Goal: Task Accomplishment & Management: Manage account settings

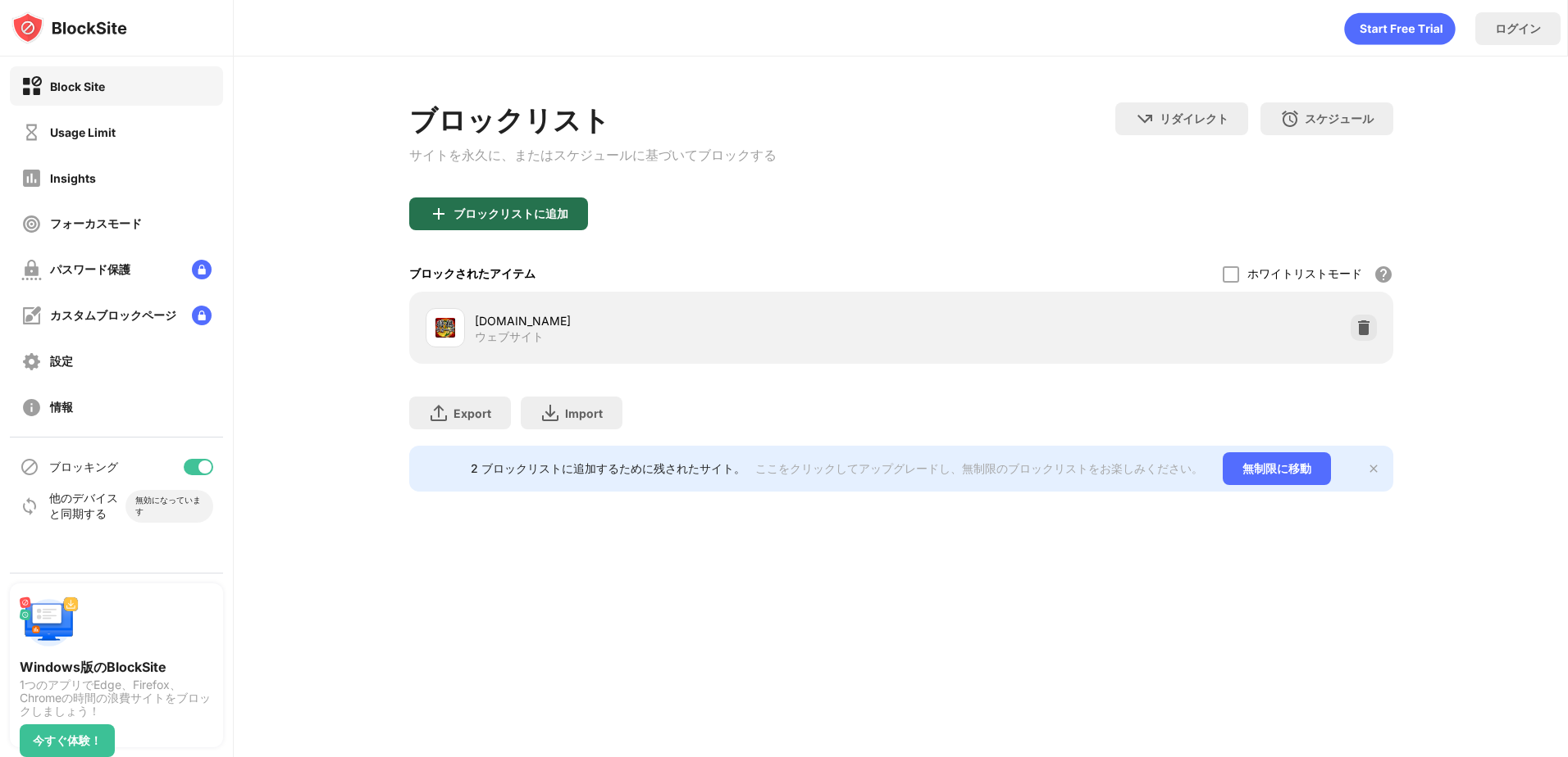
click at [572, 222] on div "ブロックリストに追加" at bounding box center [498, 213] width 178 height 33
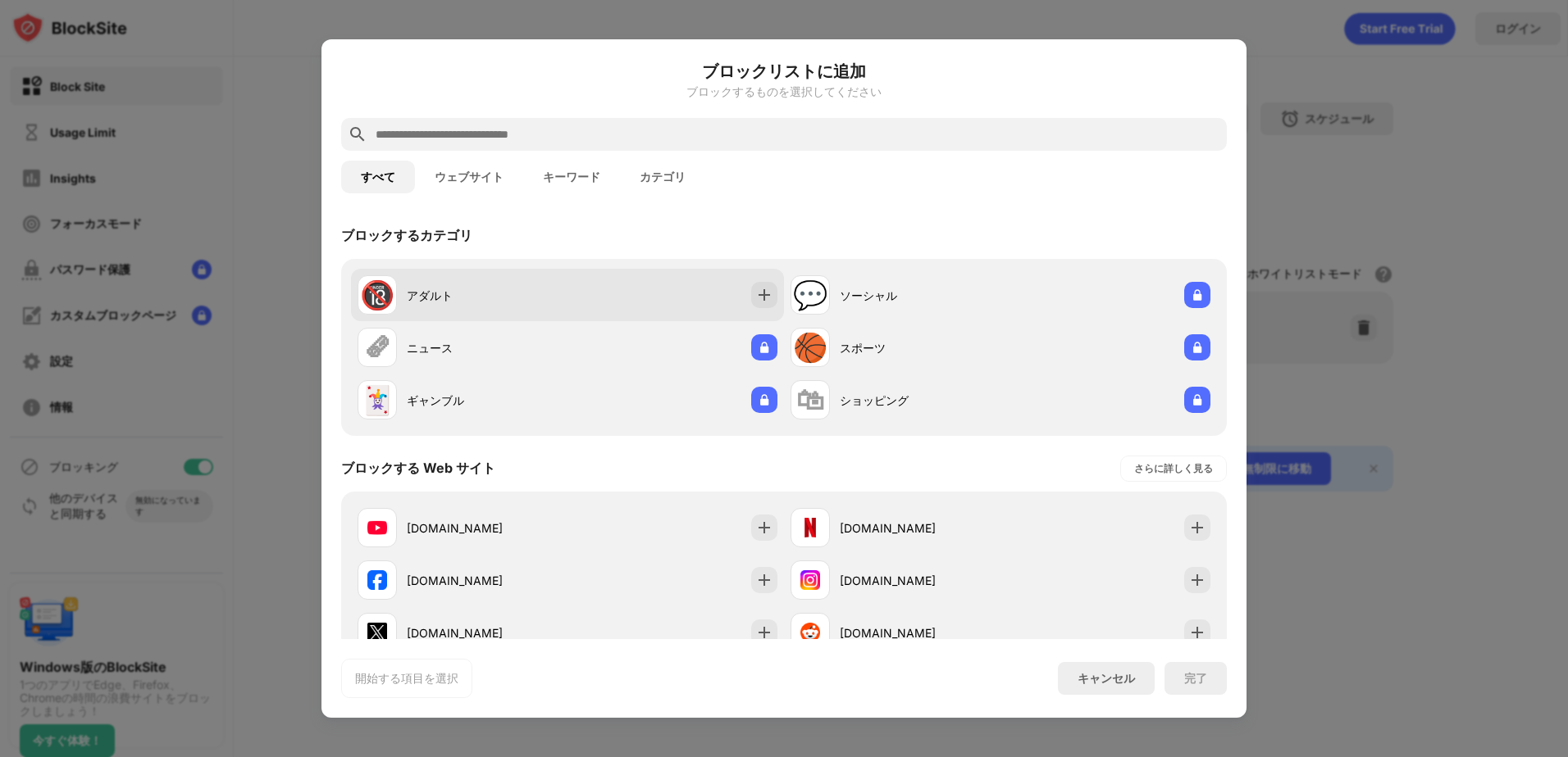
click at [488, 285] on div "🔞 アダルト" at bounding box center [462, 295] width 210 height 39
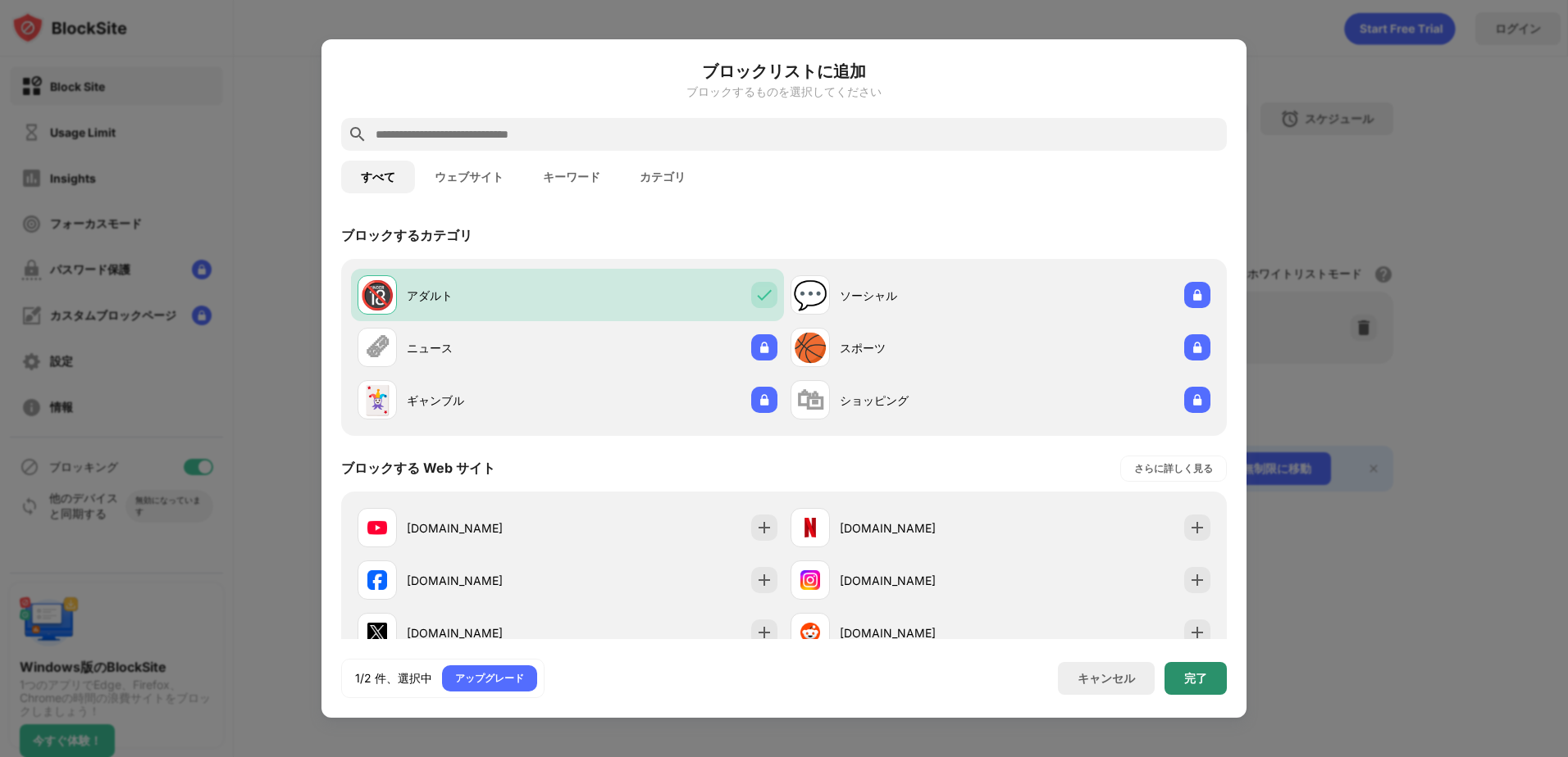
click at [1213, 671] on div "完了" at bounding box center [1196, 679] width 63 height 33
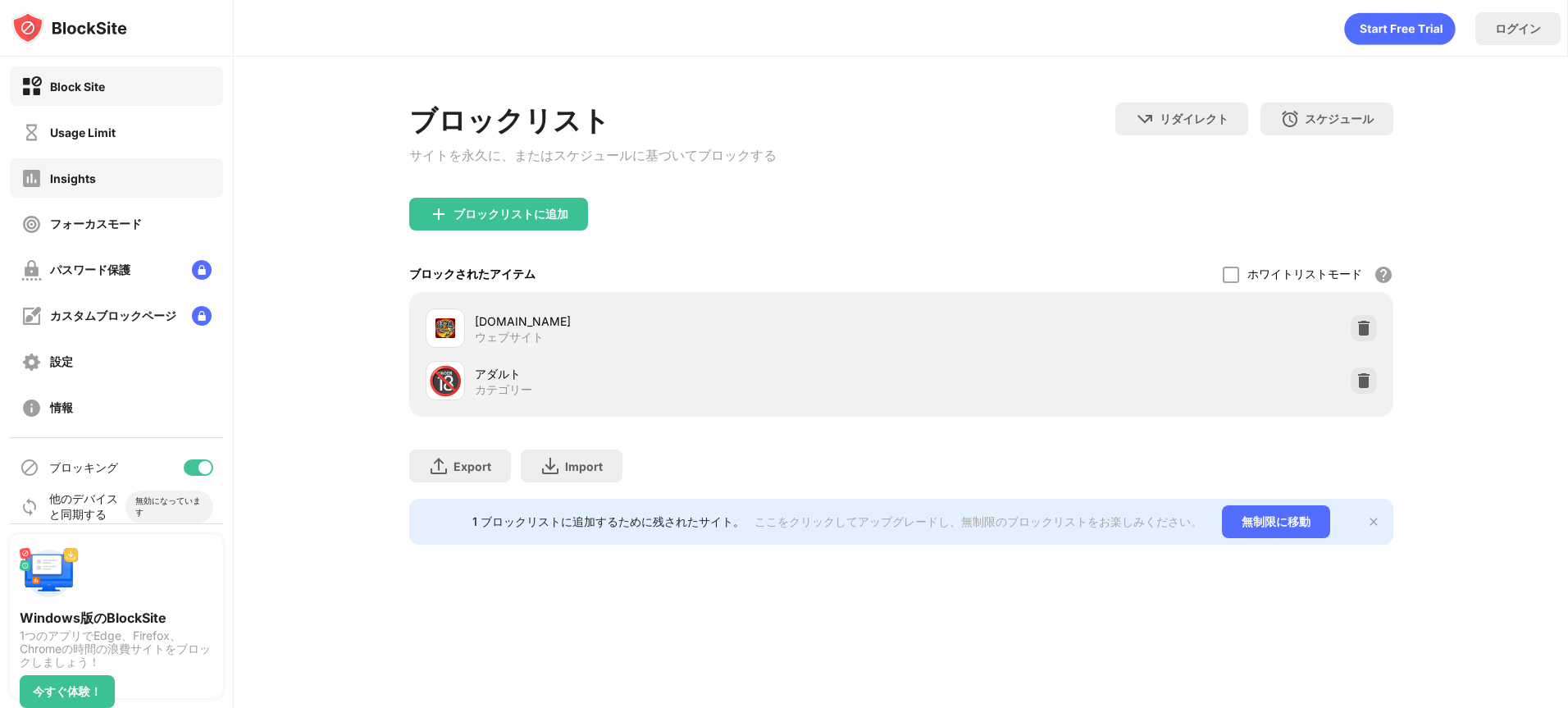
click at [96, 189] on div "Insights" at bounding box center [116, 179] width 214 height 39
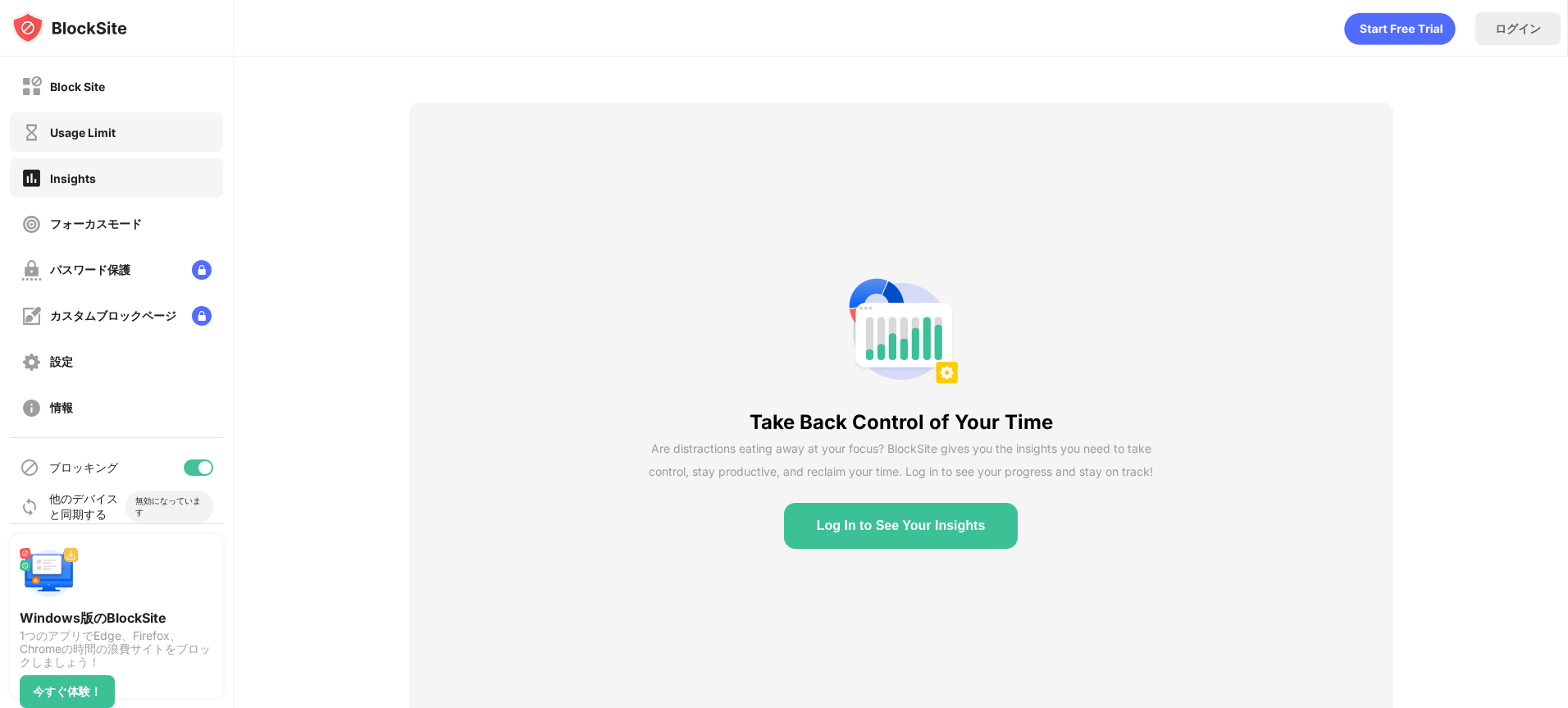
click at [108, 136] on div "Usage Limit" at bounding box center [82, 132] width 65 height 14
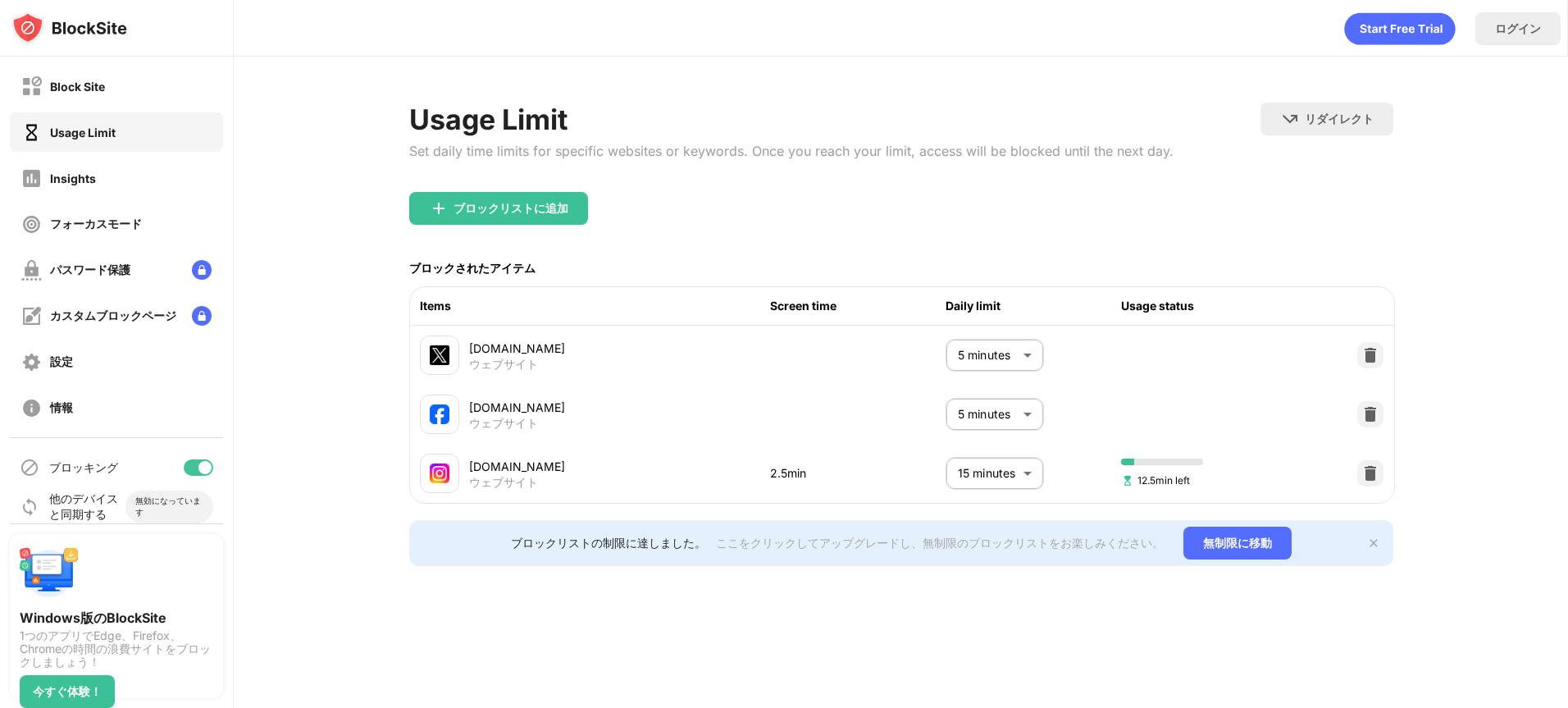
click at [1020, 459] on body "Block Site Usage Limit Insights フォーカスモード パスワード保護 カスタムブロックページ 設定 情報 ブロッキング 他のデバイ…" at bounding box center [784, 354] width 1568 height 708
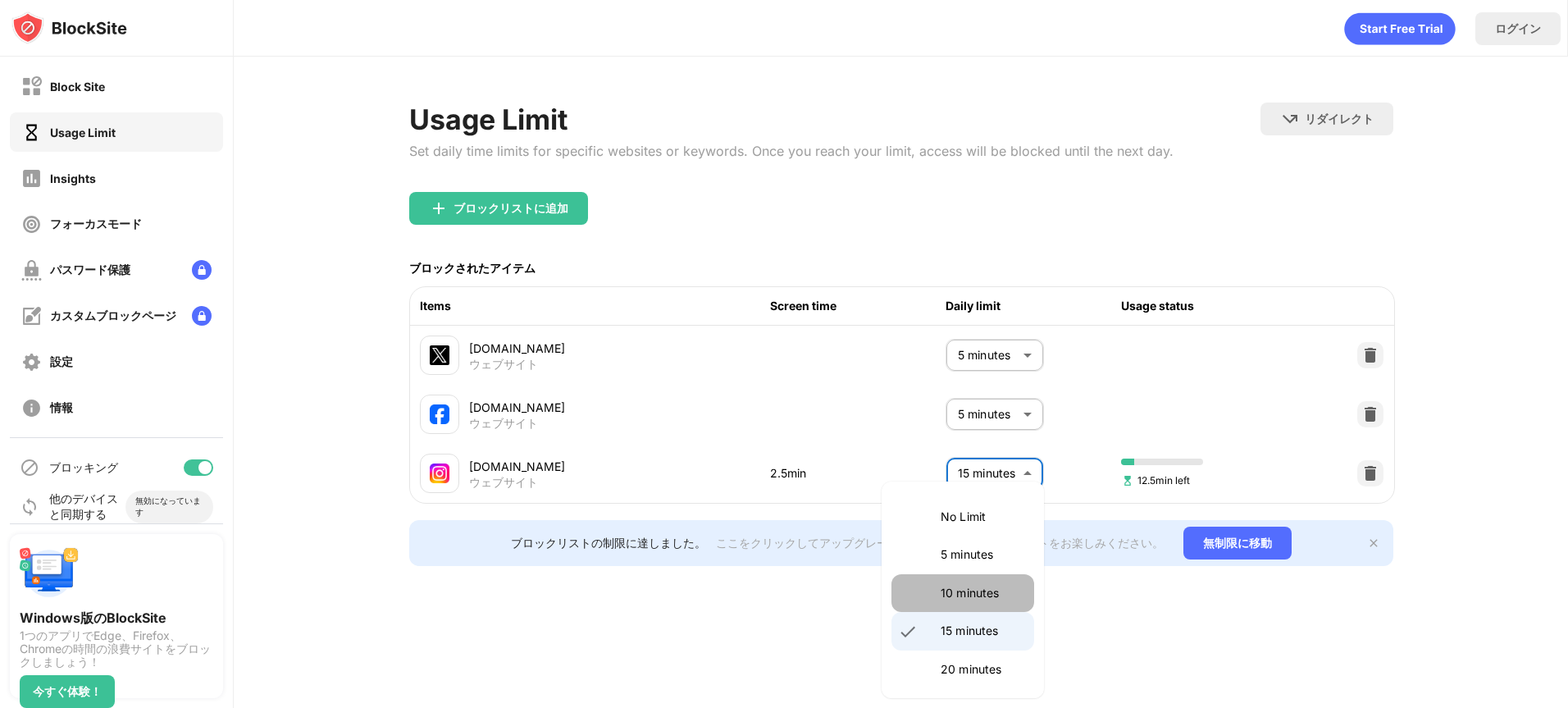
click at [972, 584] on p "10 minutes" at bounding box center [983, 593] width 84 height 18
type input "**"
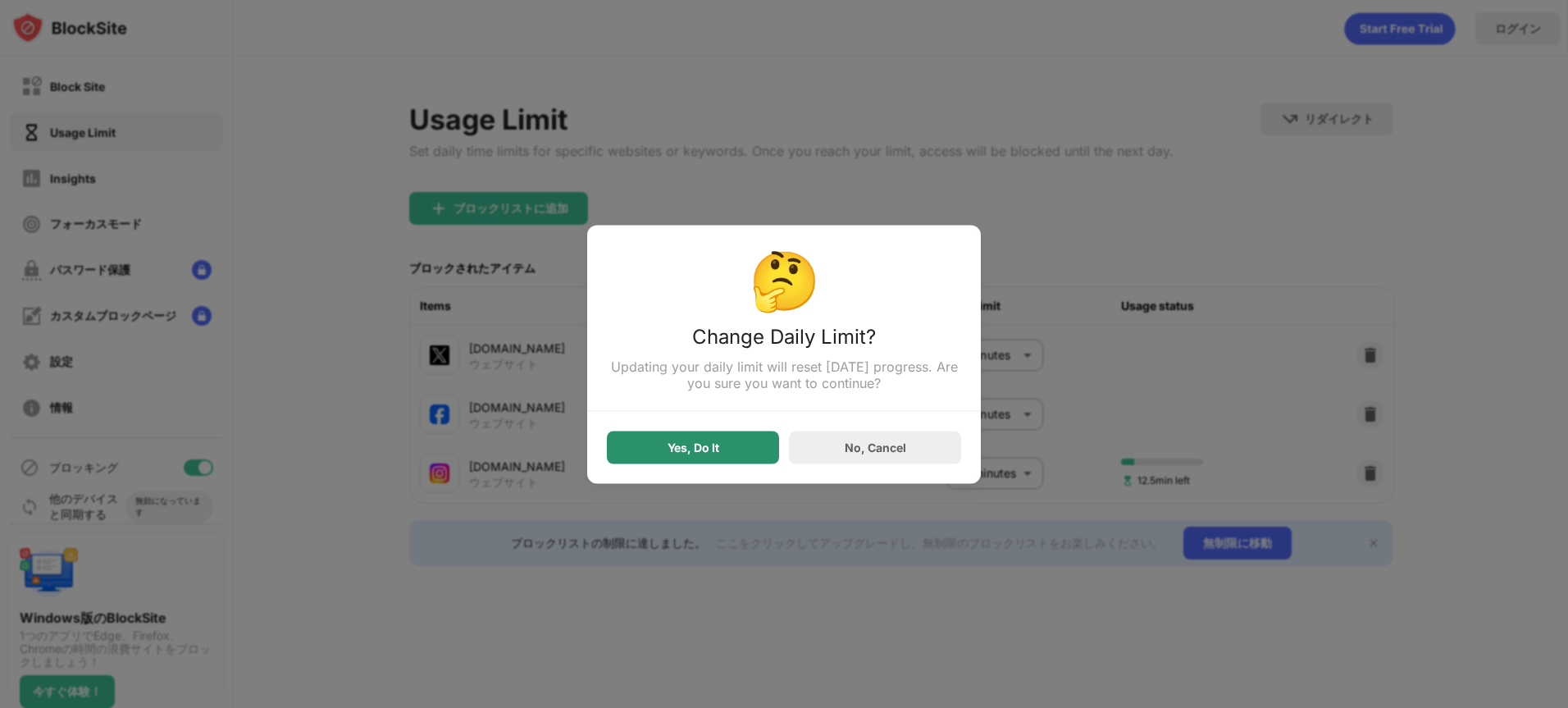
click at [718, 448] on div "Yes, Do It" at bounding box center [693, 446] width 51 height 13
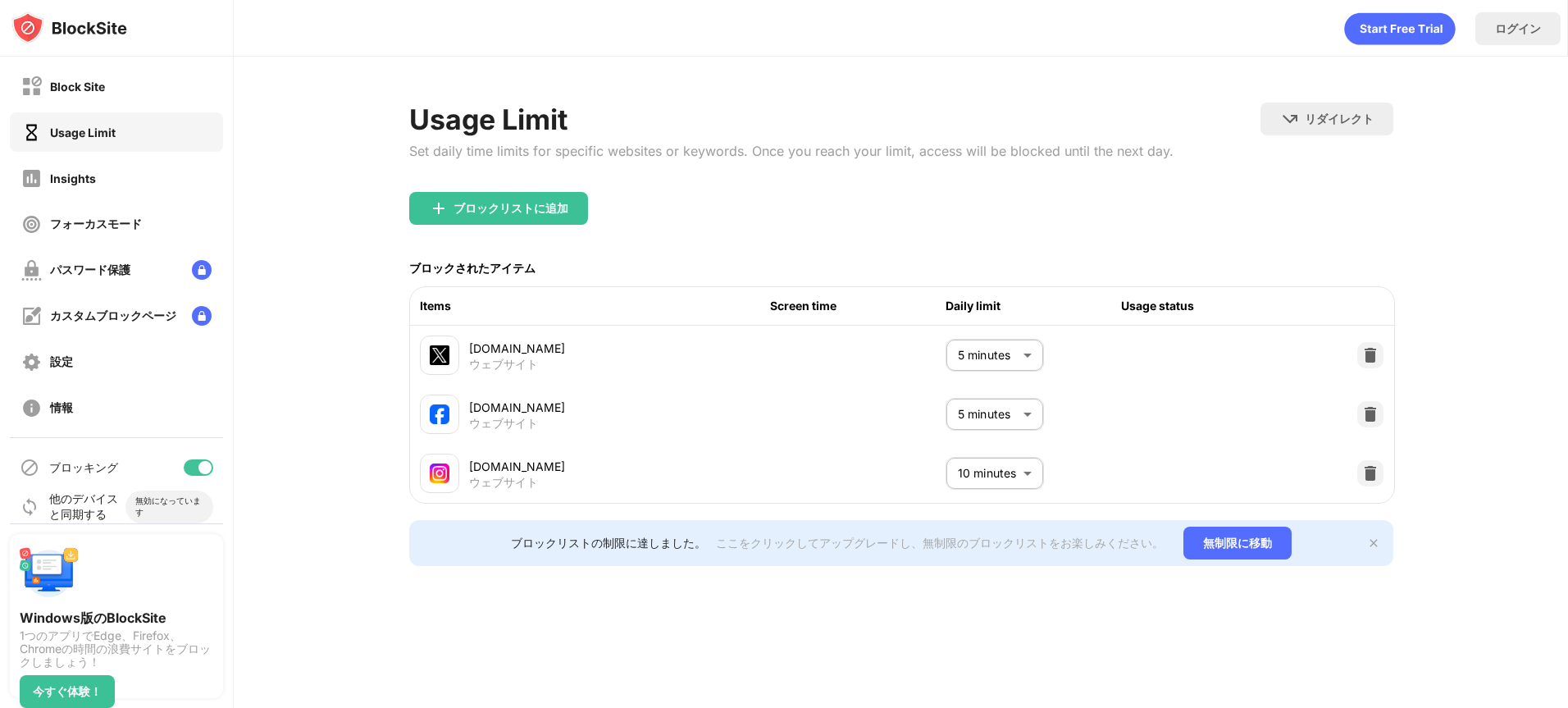
click at [656, 402] on div "[DOMAIN_NAME]" at bounding box center [620, 408] width 302 height 17
